Goal: Information Seeking & Learning: Learn about a topic

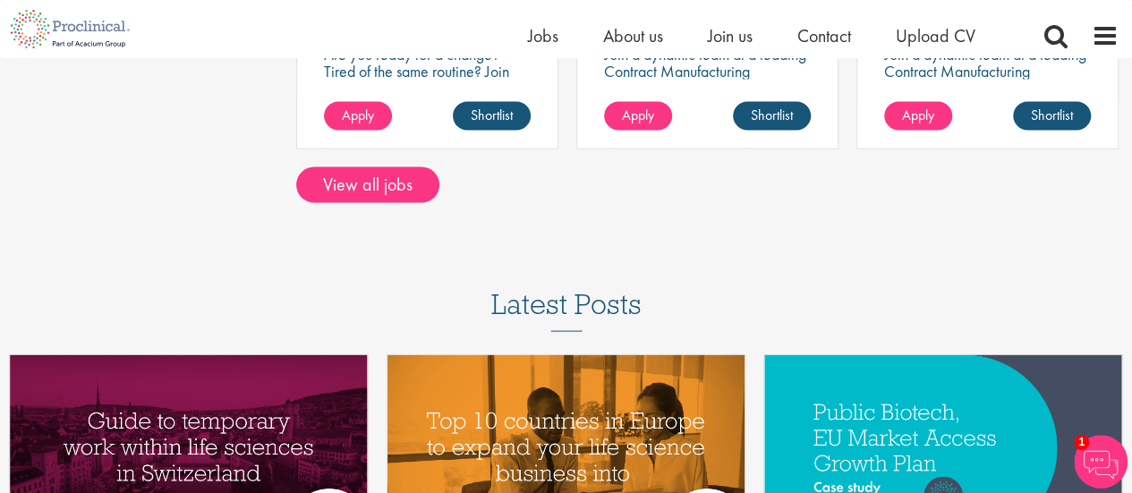
scroll to position [1701, 0]
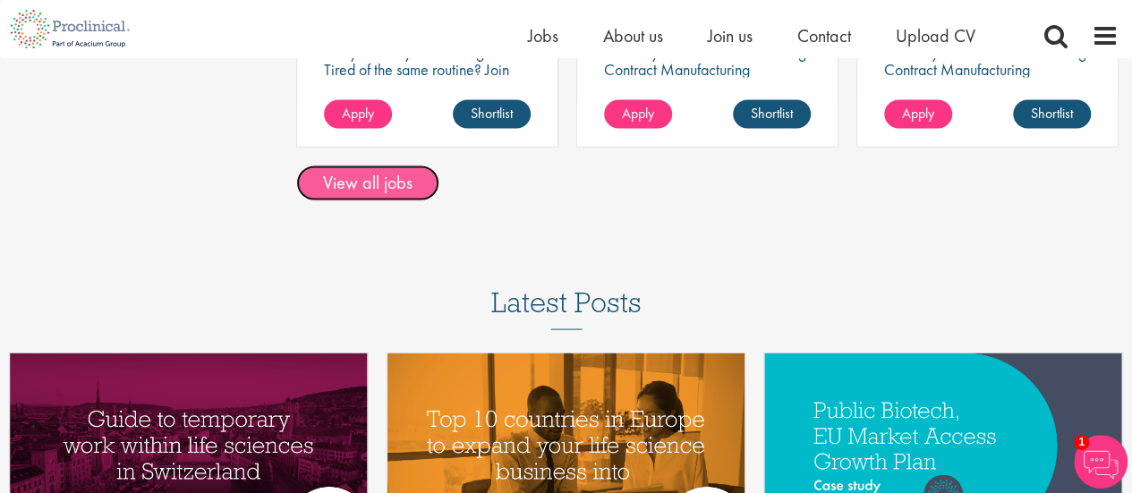
click at [365, 184] on link "View all jobs" at bounding box center [367, 184] width 143 height 36
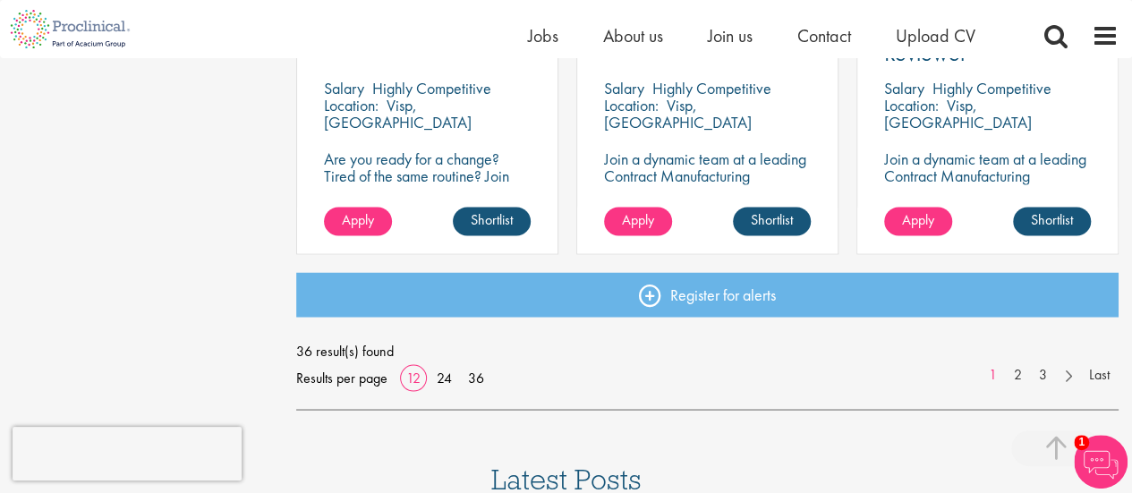
scroll to position [1432, 0]
click at [1020, 378] on link "2" at bounding box center [1018, 373] width 26 height 21
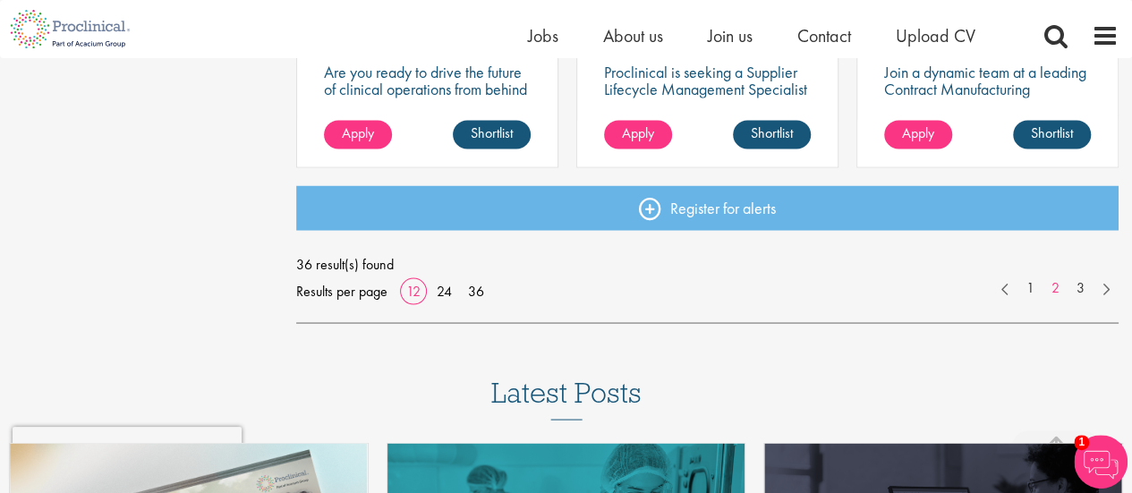
scroll to position [1522, 0]
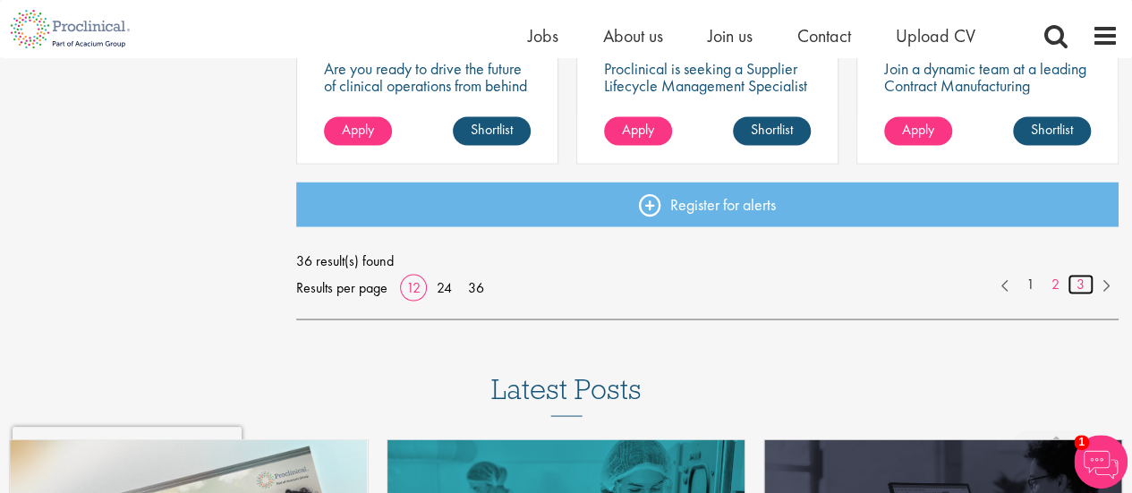
click at [1082, 284] on link "3" at bounding box center [1081, 284] width 26 height 21
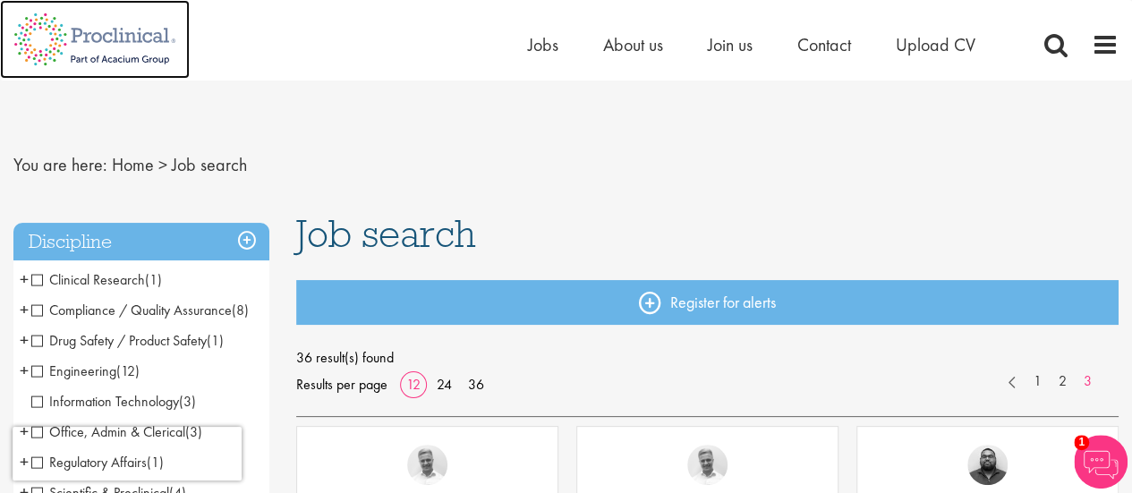
click at [116, 40] on img at bounding box center [95, 39] width 190 height 79
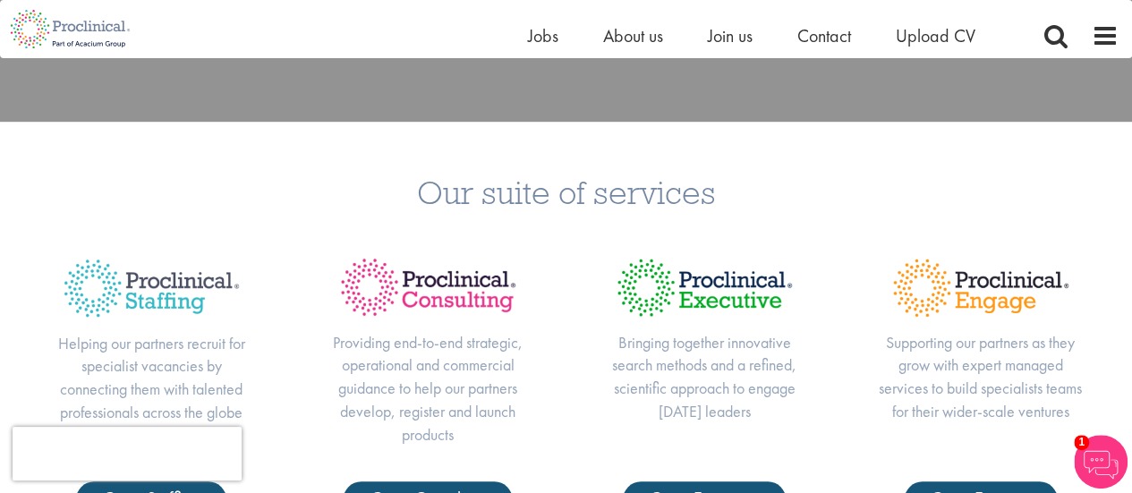
scroll to position [90, 0]
